Goal: Book appointment/travel/reservation

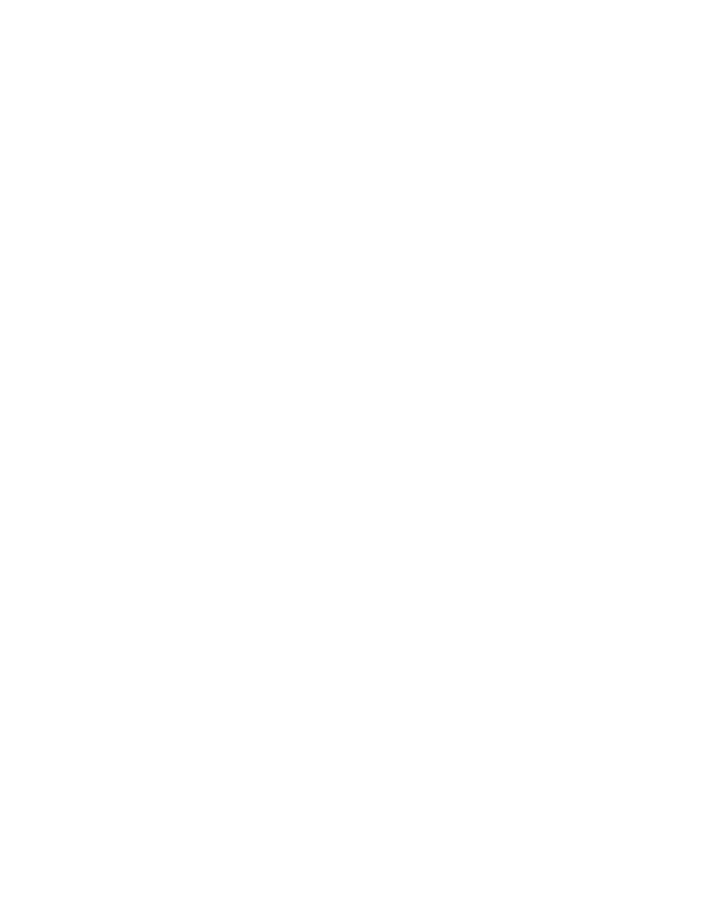
scroll to position [3442, 0]
click at [287, 366] on div "Add to the collective enquiry Added to collective enquiry NEW FROM [DATE]" at bounding box center [189, 403] width 310 height 175
click at [270, 419] on div at bounding box center [193, 444] width 318 height 279
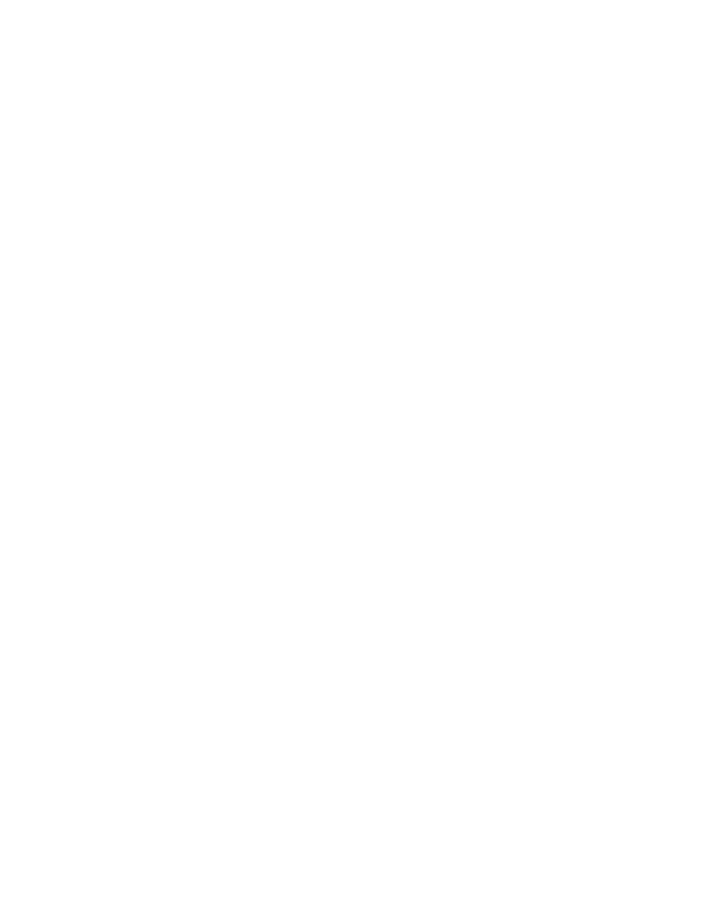
click at [680, 520] on icon at bounding box center [671, 539] width 47 height 39
click at [676, 520] on icon at bounding box center [671, 539] width 47 height 39
click at [669, 520] on icon at bounding box center [671, 539] width 47 height 39
click at [670, 520] on icon at bounding box center [671, 539] width 47 height 39
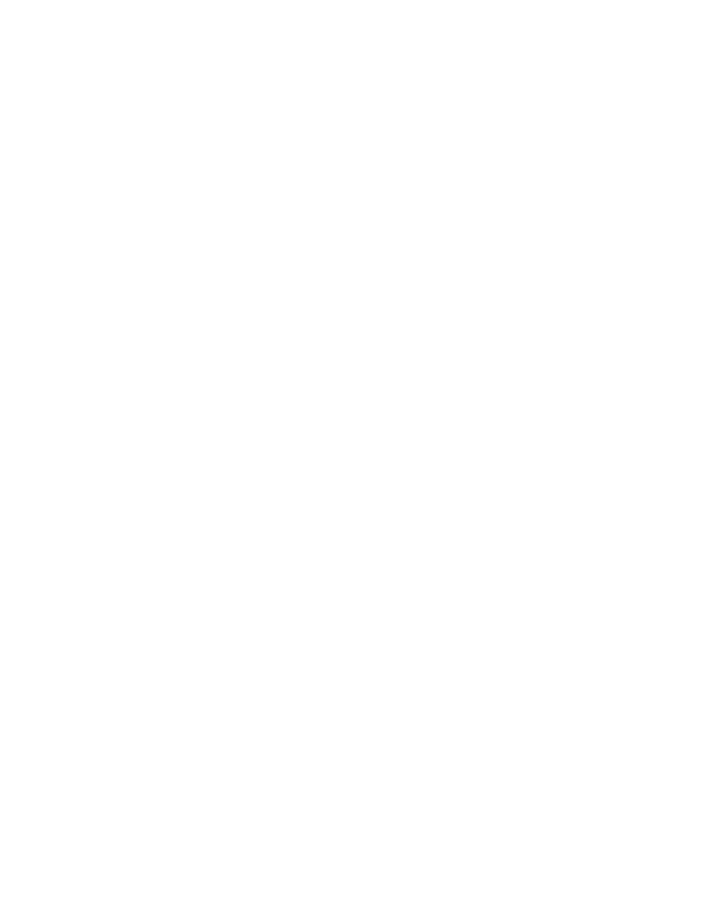
click at [672, 520] on icon at bounding box center [671, 539] width 47 height 39
click at [412, 396] on div "Apartments" at bounding box center [400, 411] width 86 height 30
click at [677, 520] on icon at bounding box center [671, 539] width 47 height 39
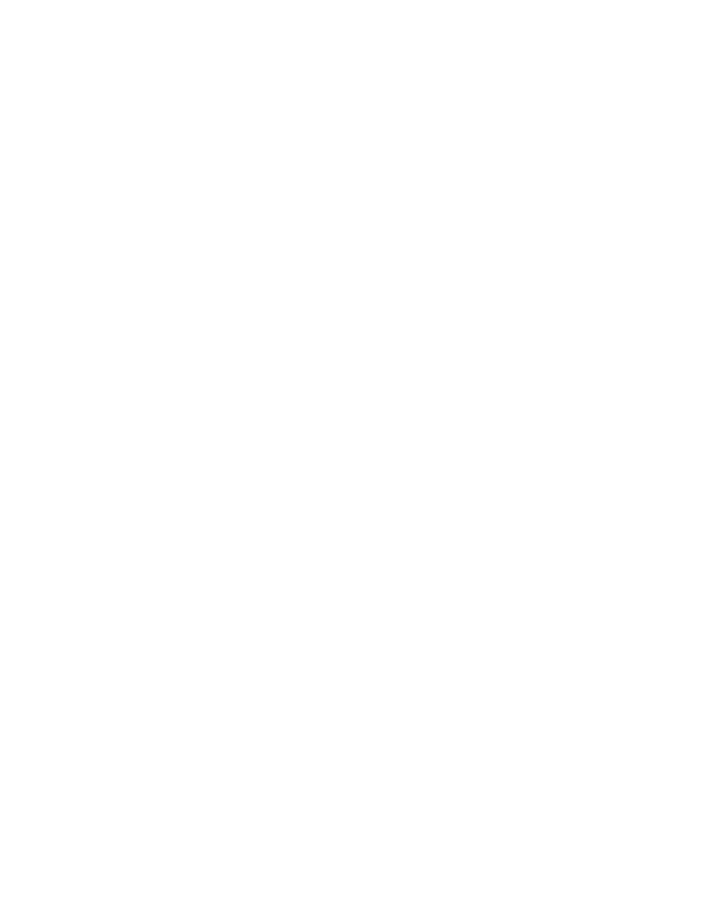
click at [677, 520] on icon at bounding box center [671, 539] width 47 height 39
click at [31, 434] on div "Impressions" at bounding box center [20, 434] width 41 height 34
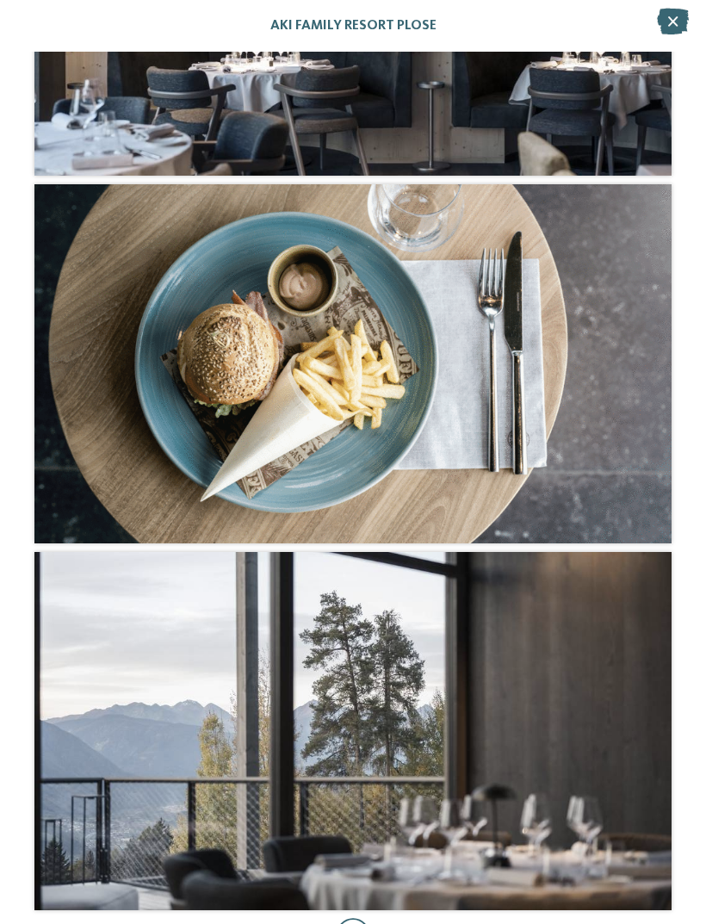
scroll to position [3799, 0]
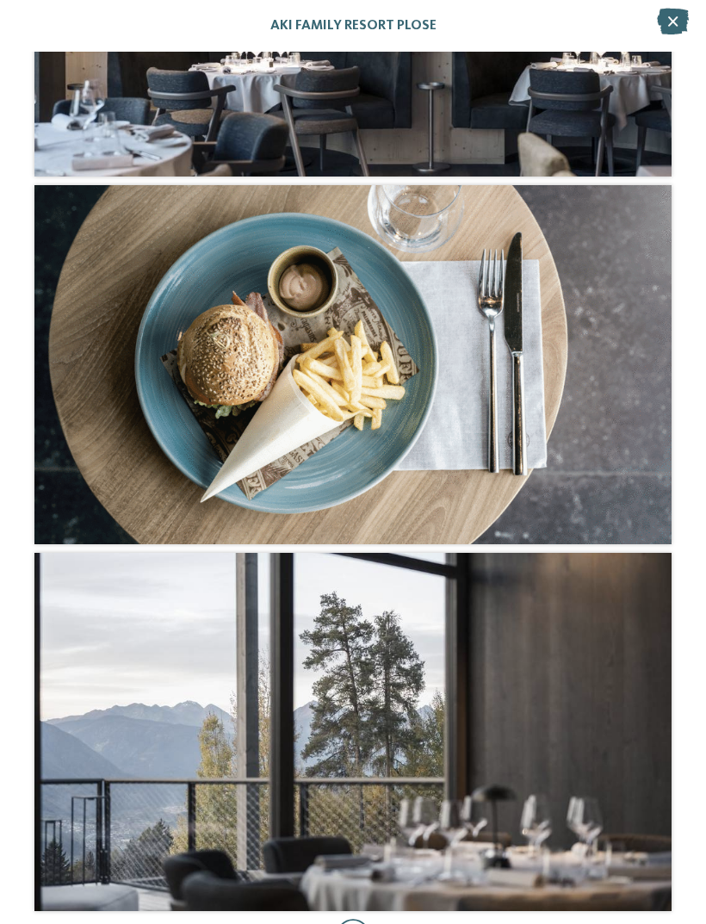
click at [368, 923] on div at bounding box center [353, 936] width 35 height 34
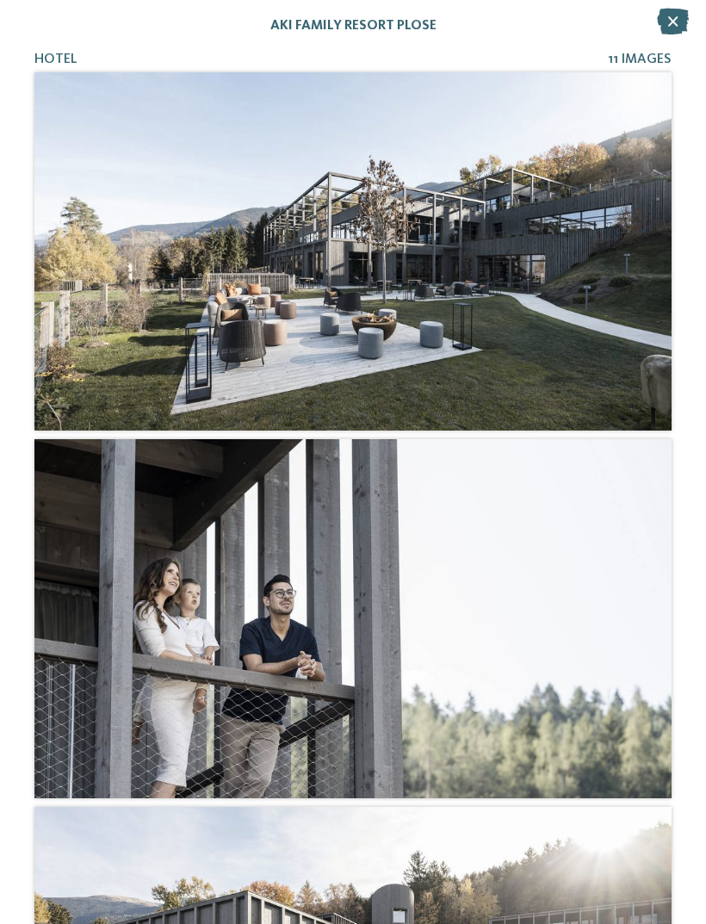
scroll to position [0, 0]
click at [671, 9] on icon at bounding box center [673, 22] width 32 height 26
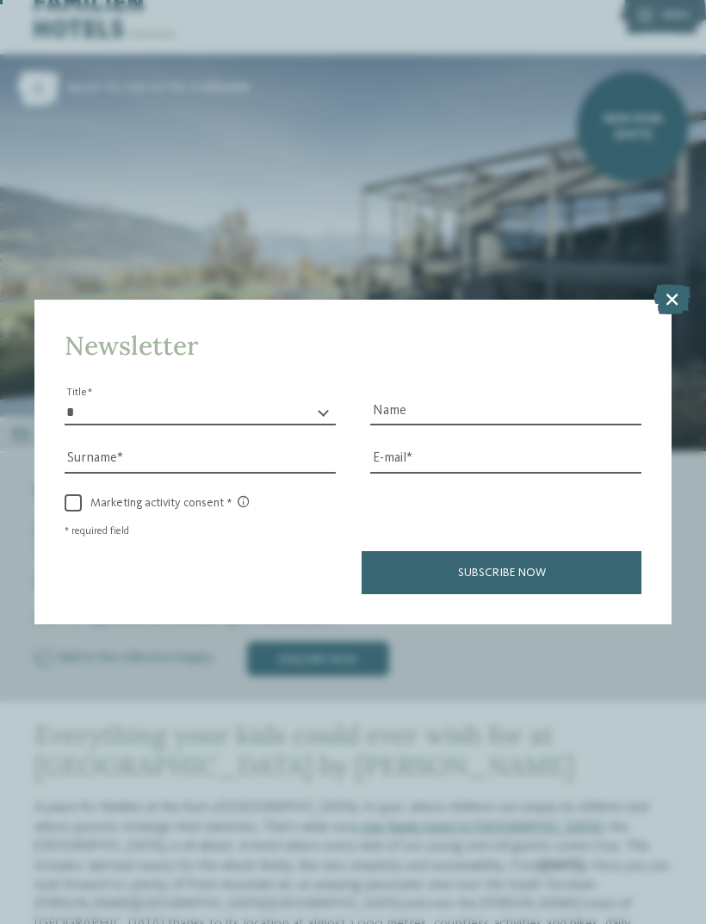
click at [681, 284] on icon at bounding box center [671, 299] width 37 height 30
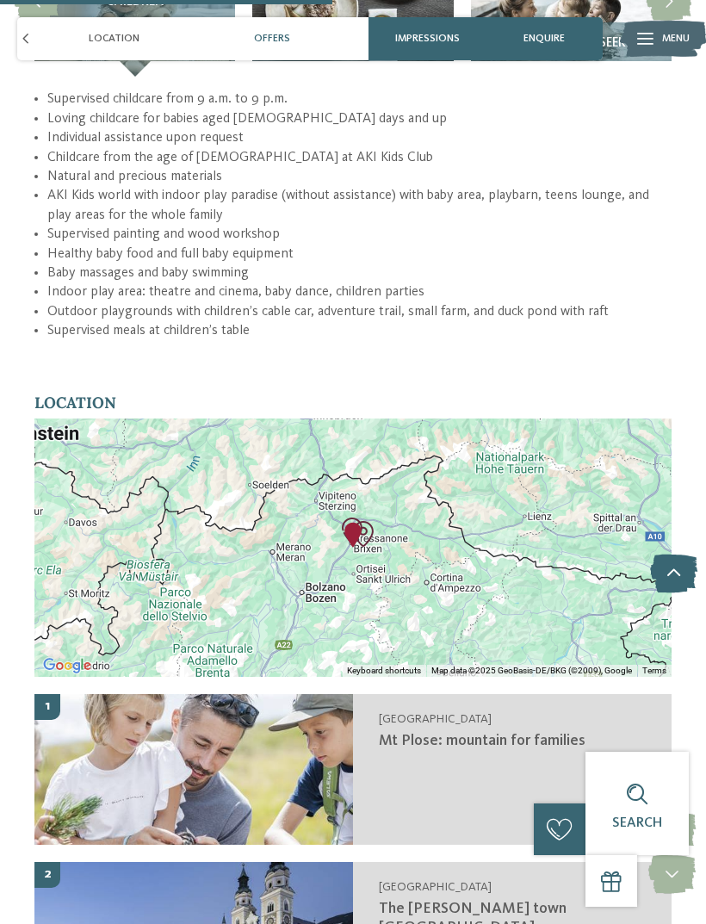
scroll to position [2659, 0]
